Goal: Transaction & Acquisition: Purchase product/service

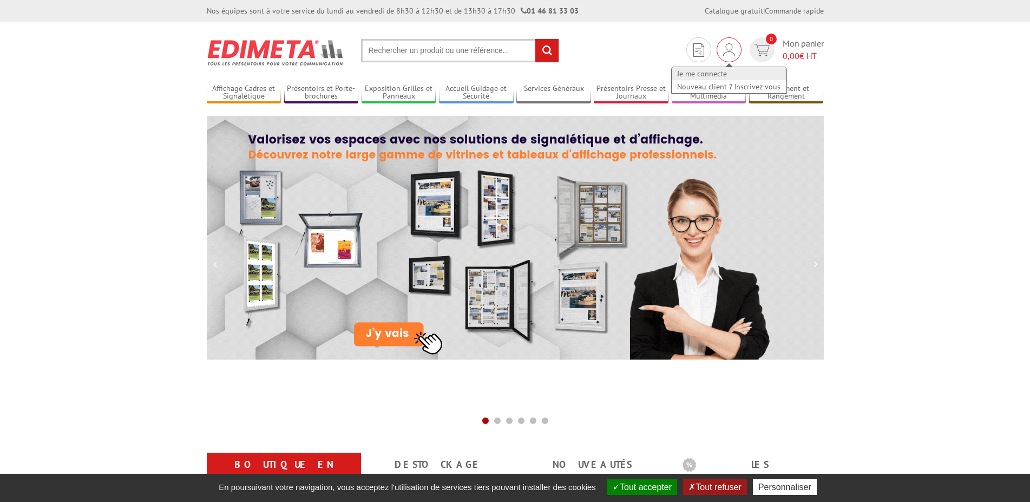
click at [710, 73] on link "Je me connecte" at bounding box center [729, 73] width 115 height 13
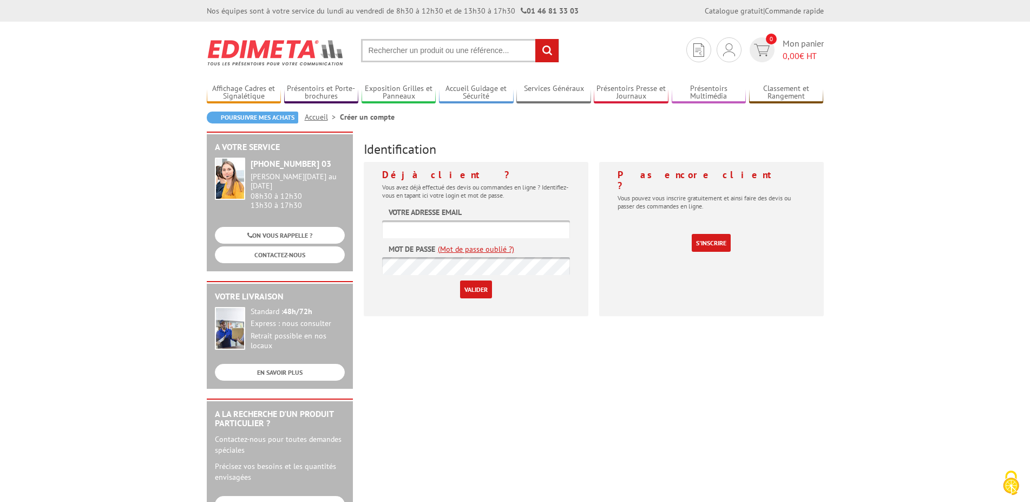
click at [453, 230] on input "text" at bounding box center [476, 229] width 188 height 18
type input "directeurgeneral@lesgrandsbuffets.com"
click at [475, 288] on input "Valider" at bounding box center [476, 289] width 32 height 18
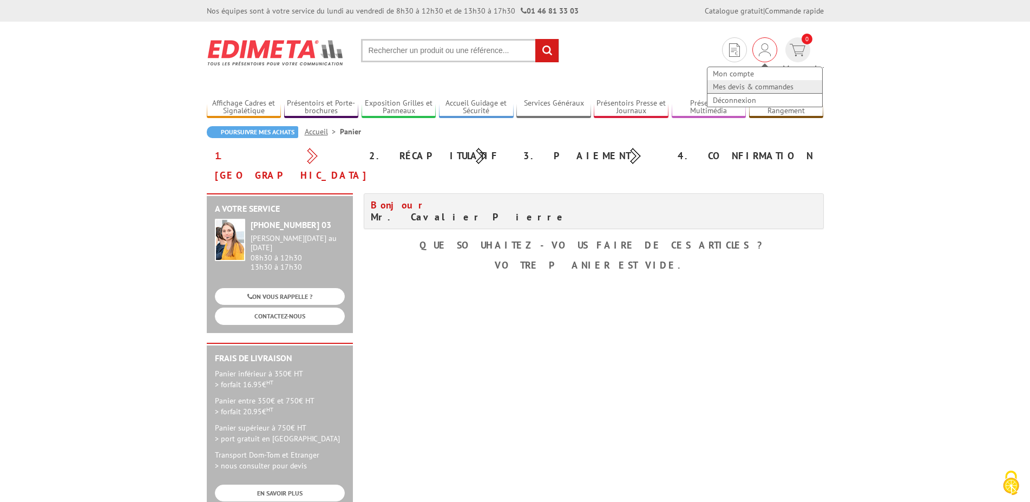
click at [716, 86] on link "Mes devis & commandes" at bounding box center [765, 86] width 115 height 13
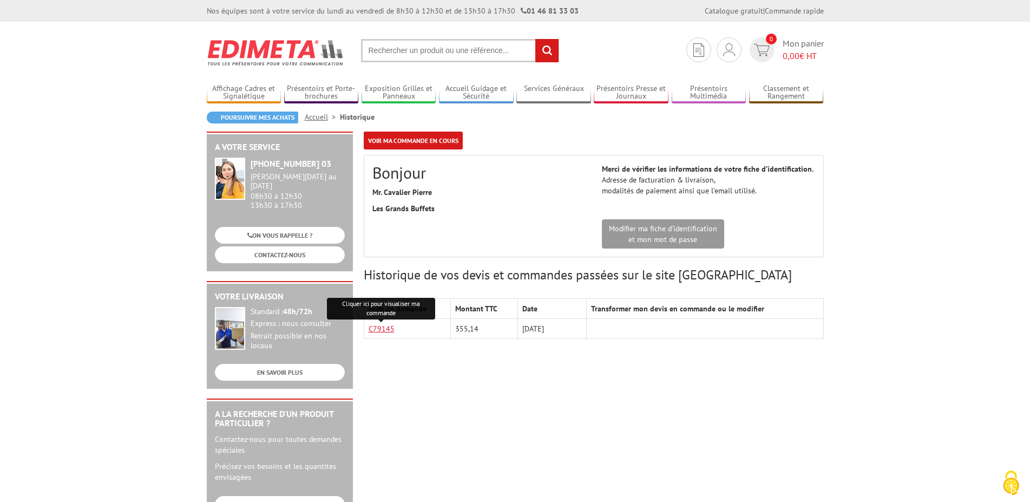
click at [377, 331] on link "C79145" at bounding box center [382, 329] width 26 height 10
click at [398, 52] on input "text" at bounding box center [460, 50] width 198 height 23
paste input "PRéSENTOIR BROCHURES ARC 3000 POUR FORMATS A4-A5-1/3A4"
type input "PRéSENTOIR BROCHURES ARC 3000 POUR FORMATS A4-A5-1/3A4"
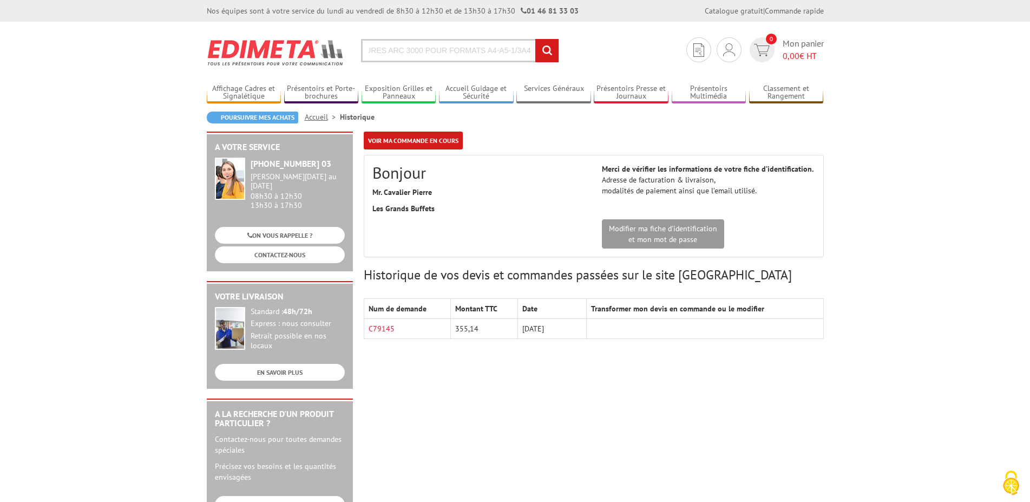
click at [544, 52] on input "rechercher" at bounding box center [546, 50] width 23 height 23
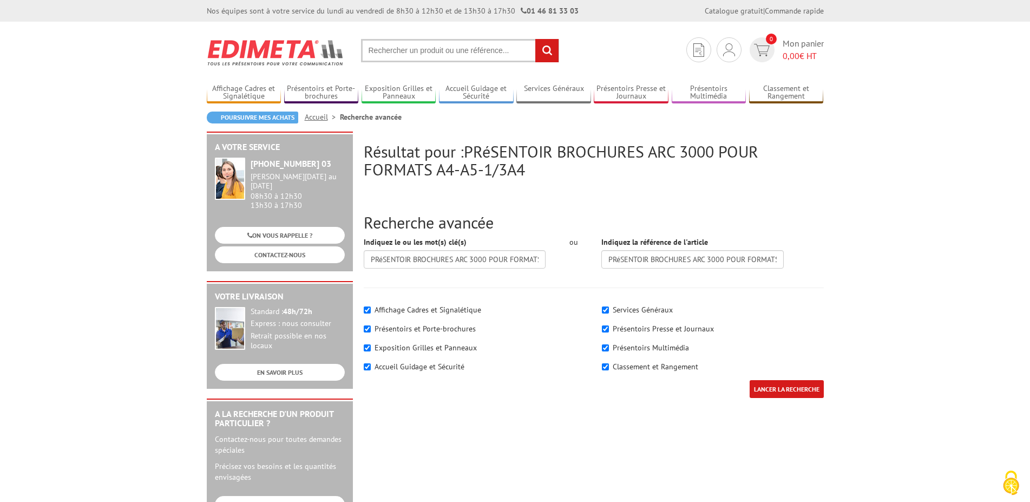
click at [783, 389] on input "LANCER LA RECHERCHE" at bounding box center [787, 389] width 74 height 18
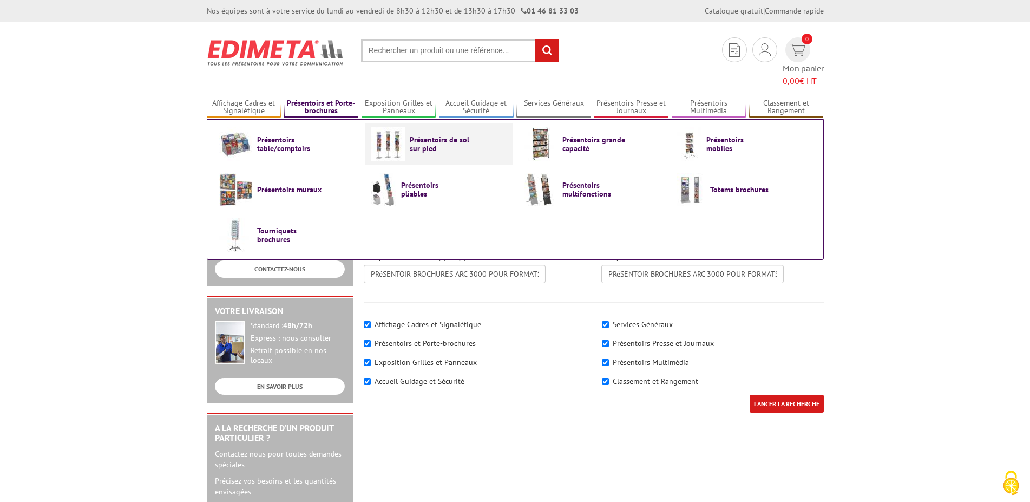
click at [449, 135] on span "Présentoirs de sol sur pied" at bounding box center [442, 143] width 65 height 17
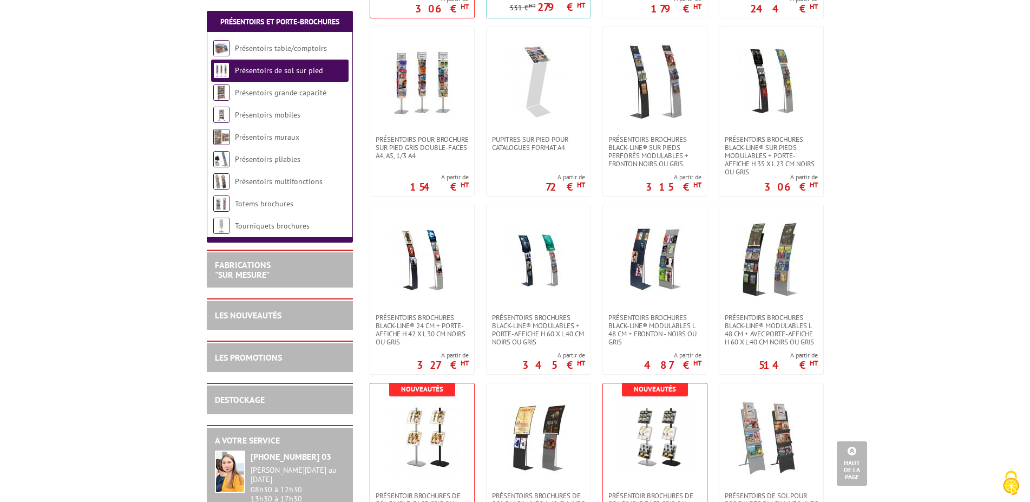
scroll to position [1049, 0]
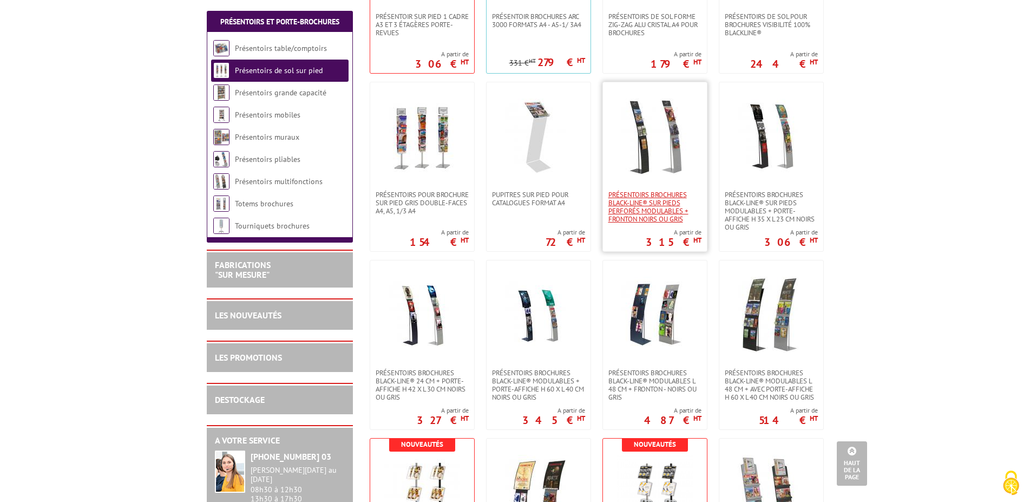
click at [658, 209] on span "Présentoirs brochures Black-Line® sur pieds perforés modulables + fronton Noirs…" at bounding box center [654, 207] width 93 height 32
click at [436, 332] on img at bounding box center [422, 315] width 76 height 76
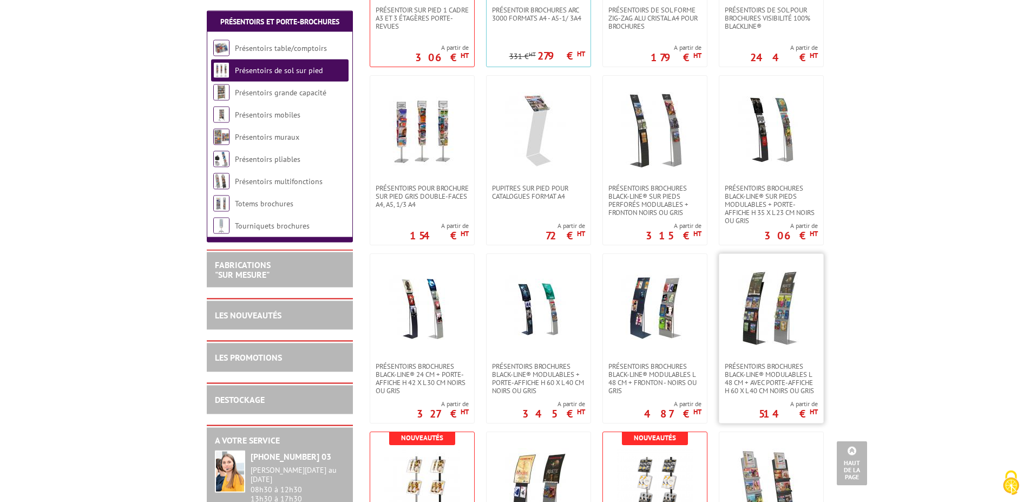
scroll to position [1049, 0]
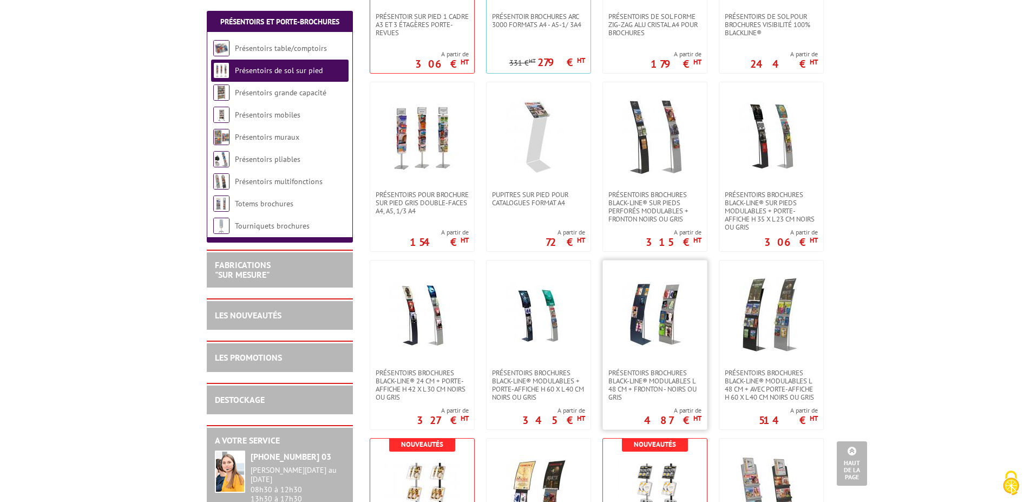
click at [670, 355] on link at bounding box center [655, 314] width 104 height 108
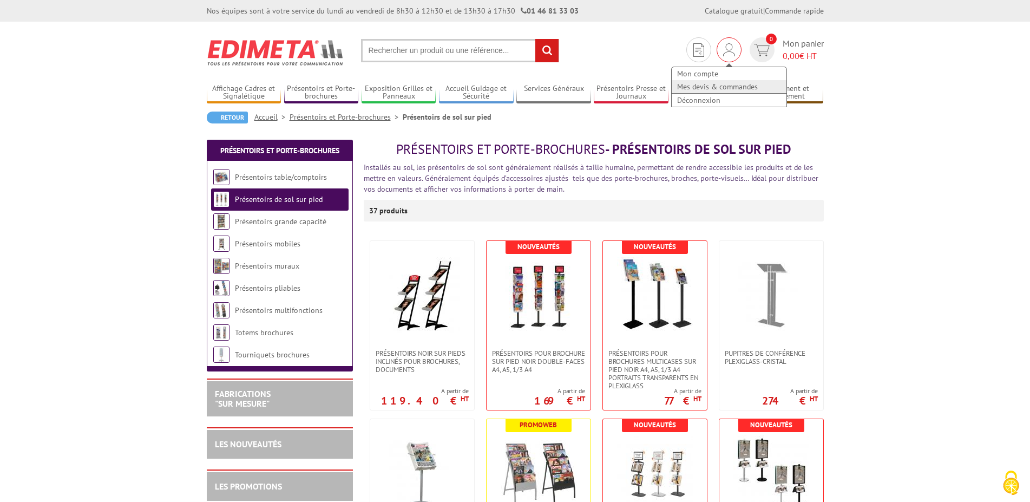
click at [704, 86] on link "Mes devis & commandes" at bounding box center [729, 86] width 115 height 13
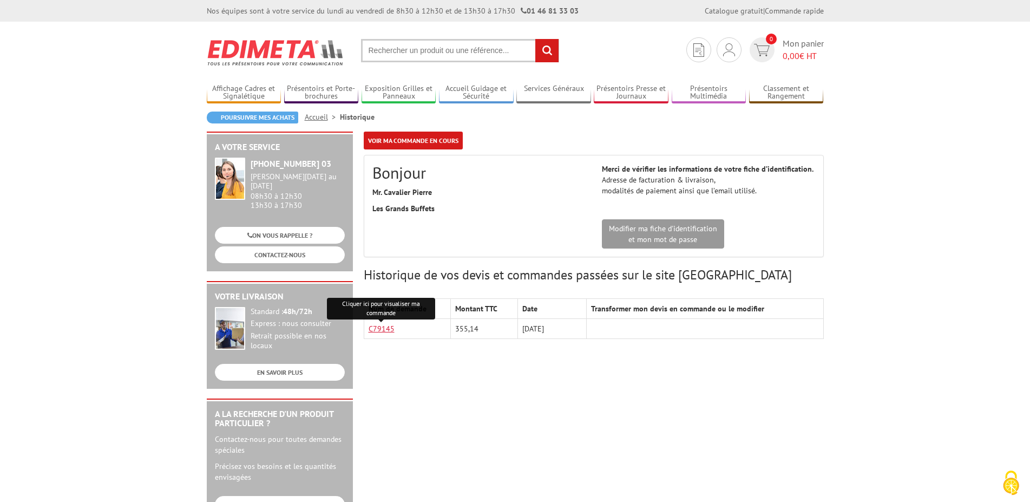
click at [387, 329] on link "C79145" at bounding box center [382, 329] width 26 height 10
click at [400, 48] on input "text" at bounding box center [460, 50] width 198 height 23
paste input "216509"
type input "216509"
click at [545, 47] on input "rechercher" at bounding box center [546, 50] width 23 height 23
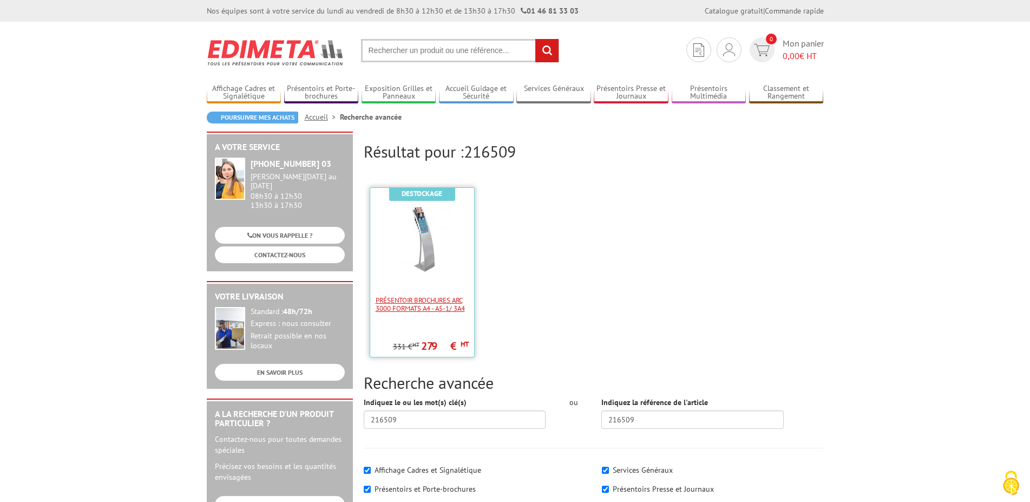
click at [422, 300] on span "Présentoir Brochures Arc 3000 Formats A4 - A5-1/ 3A4" at bounding box center [422, 304] width 93 height 16
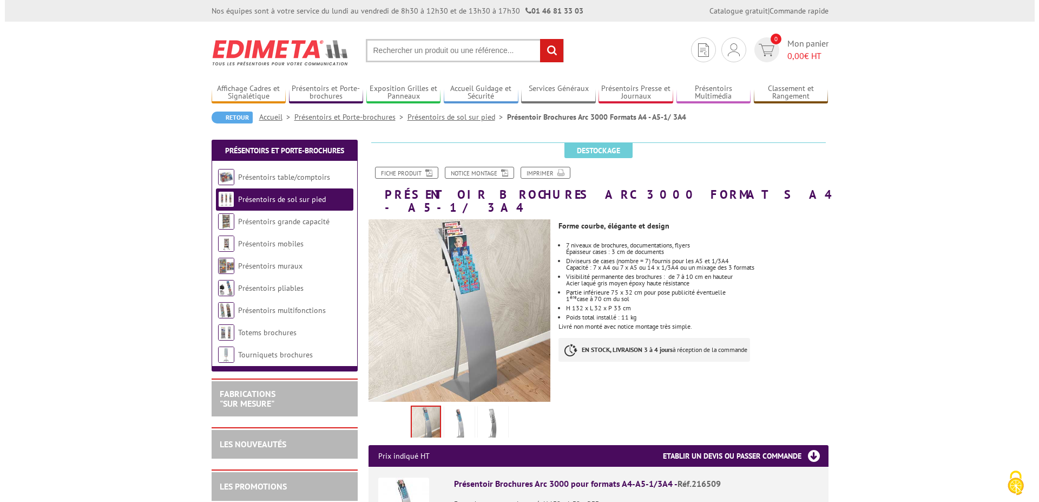
scroll to position [221, 0]
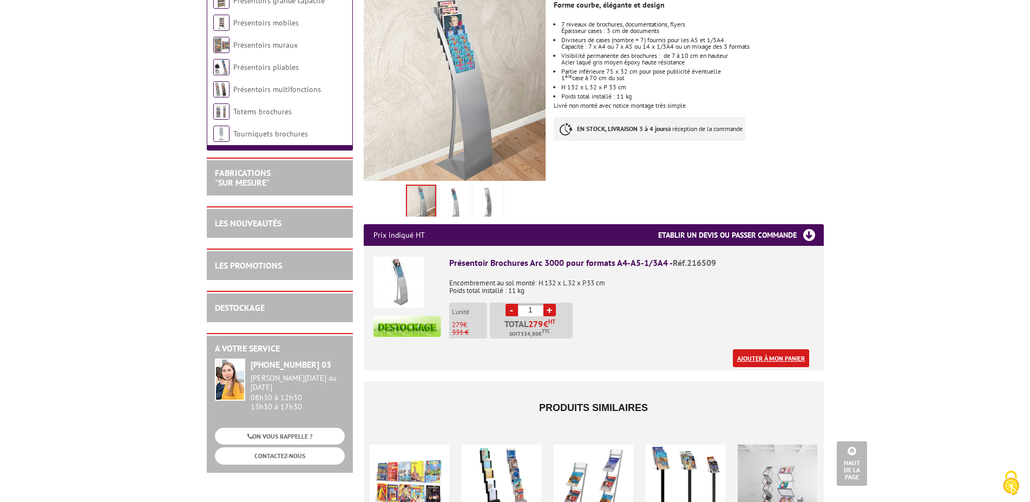
click at [752, 349] on link "Ajouter à mon panier" at bounding box center [771, 358] width 76 height 18
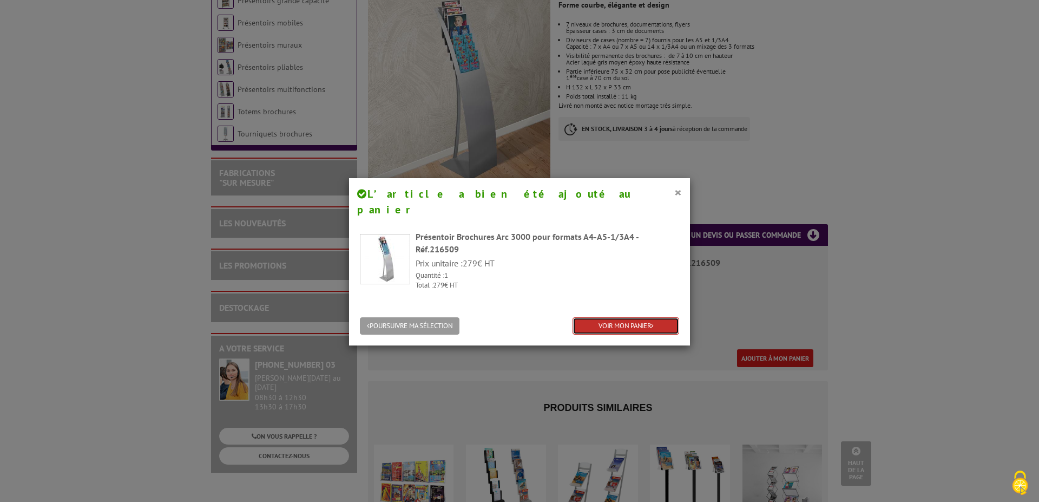
click at [632, 317] on link "VOIR MON PANIER" at bounding box center [626, 326] width 107 height 18
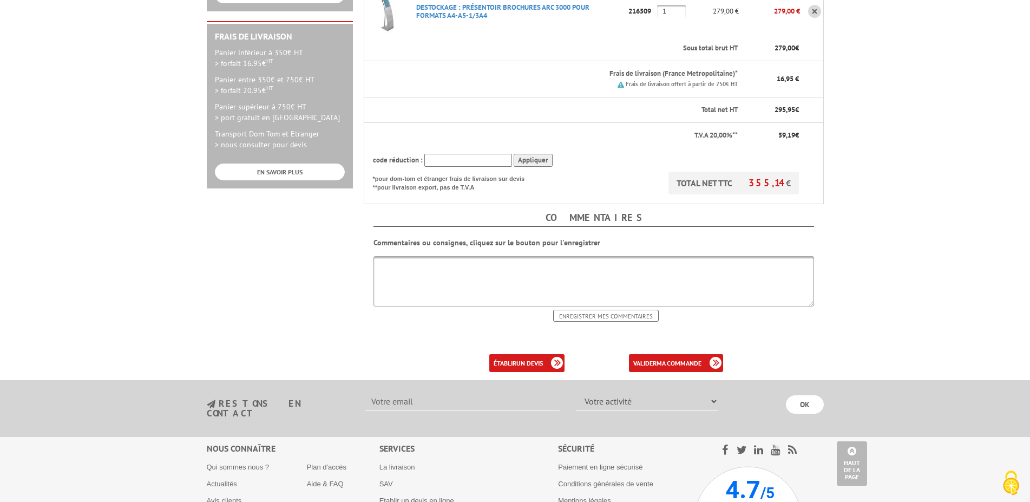
scroll to position [331, 0]
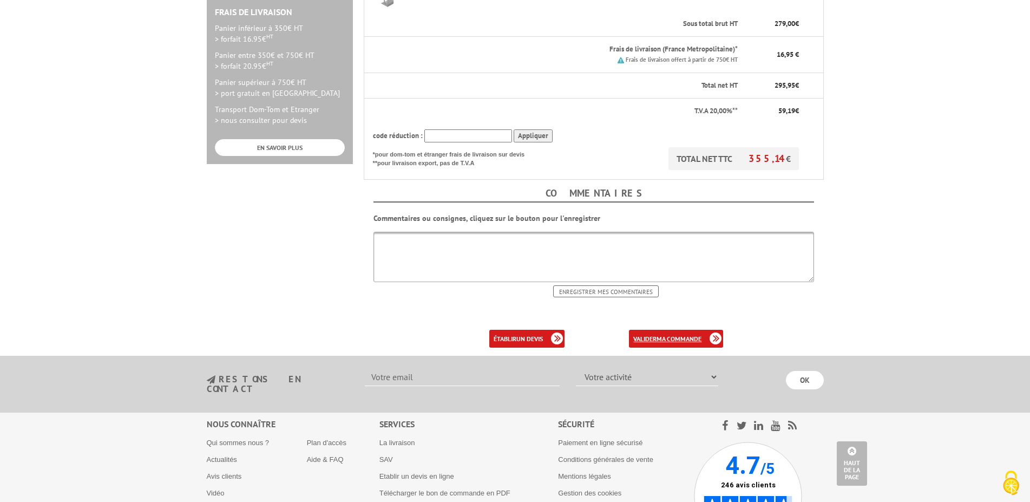
click at [662, 335] on b "ma commande" at bounding box center [679, 339] width 45 height 8
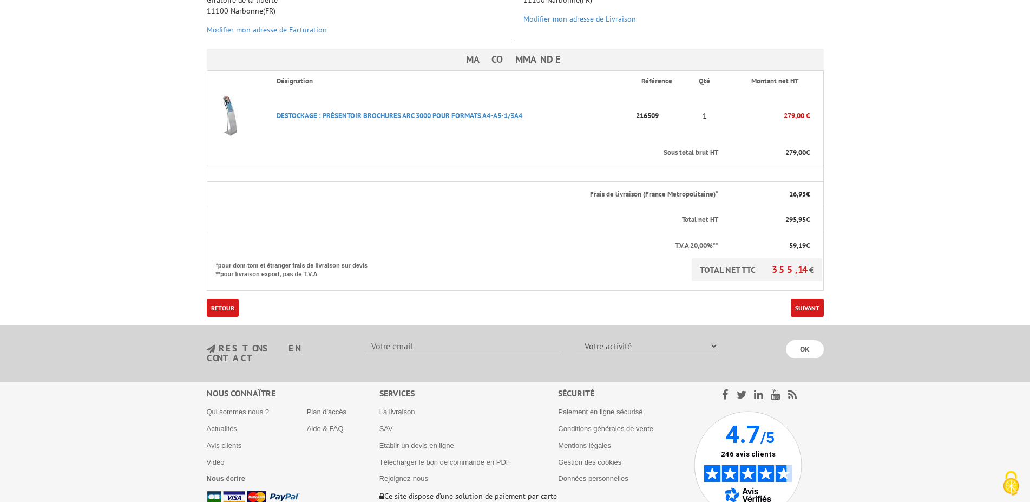
scroll to position [292, 0]
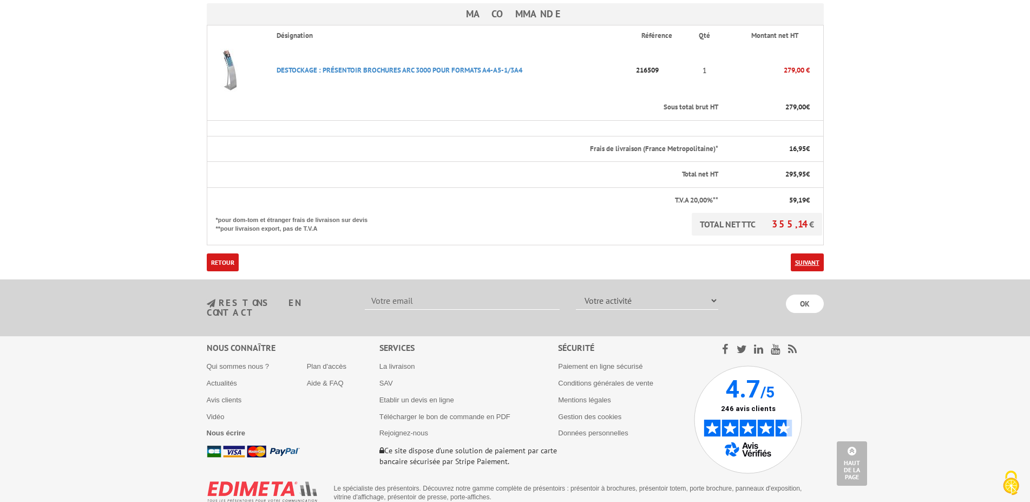
click at [803, 253] on link "Suivant" at bounding box center [807, 262] width 33 height 18
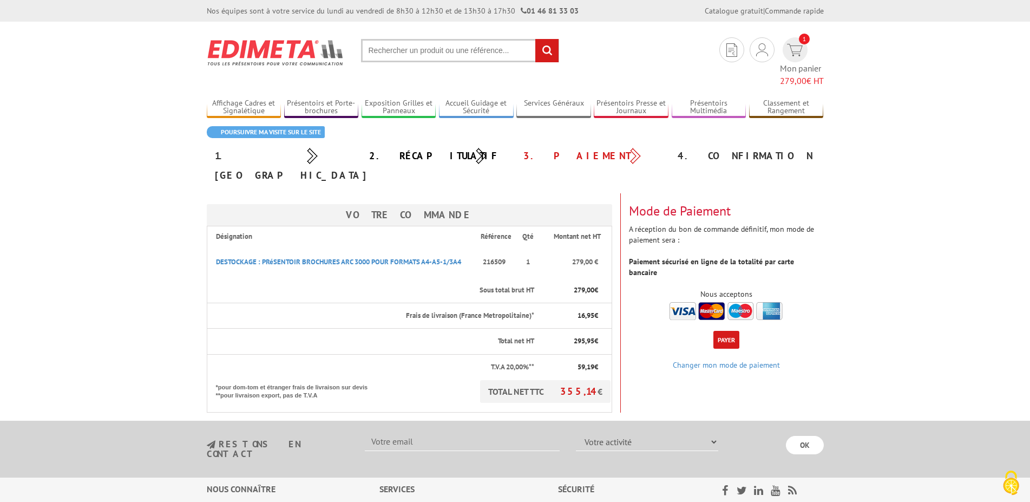
click at [723, 331] on button "Payer" at bounding box center [726, 340] width 26 height 18
